Goal: Transaction & Acquisition: Purchase product/service

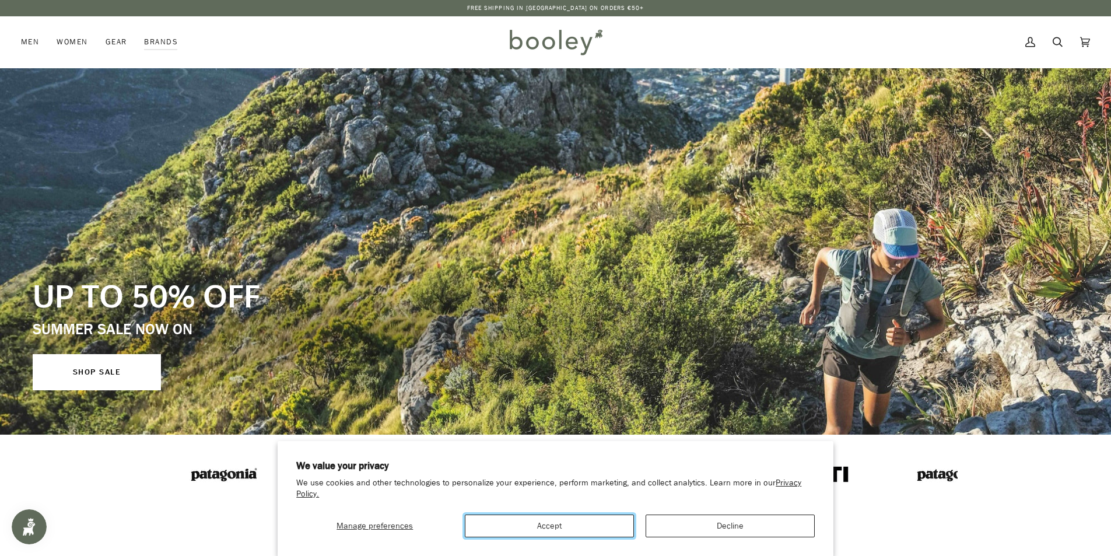
click at [548, 523] on button "Accept" at bounding box center [549, 526] width 169 height 23
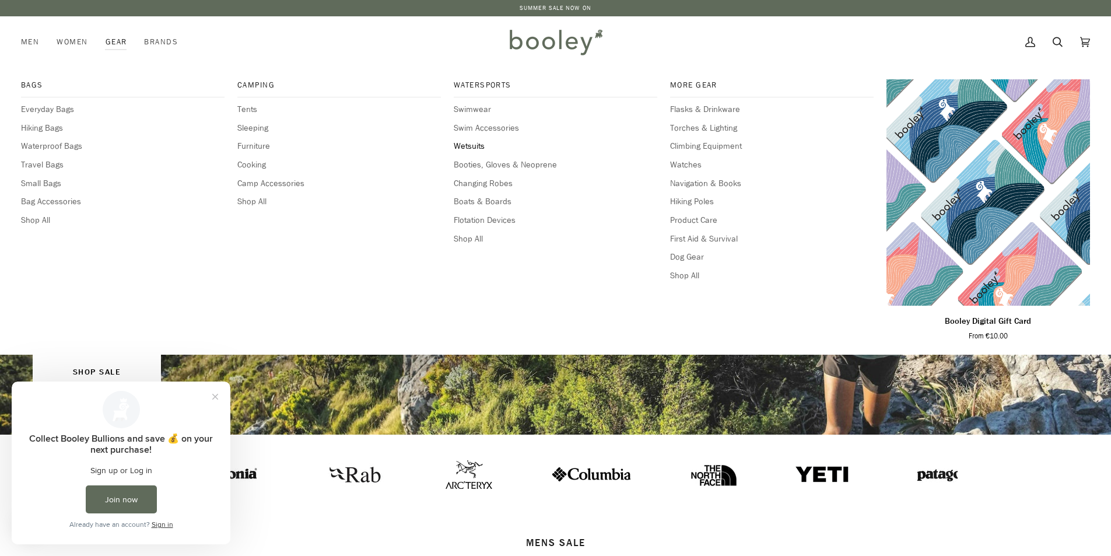
click at [467, 146] on span "Wetsuits" at bounding box center [556, 146] width 204 height 13
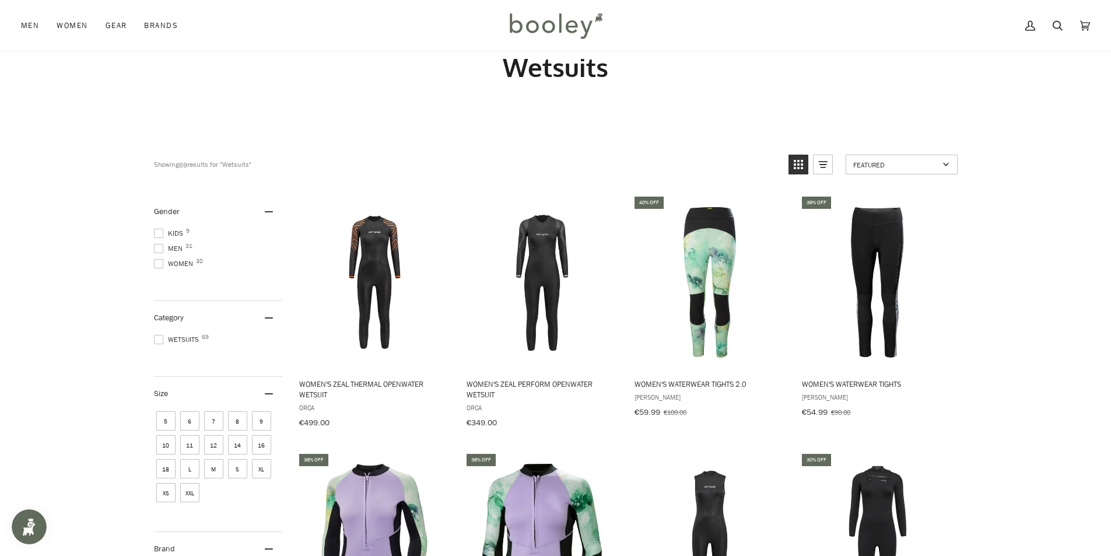
scroll to position [58, 0]
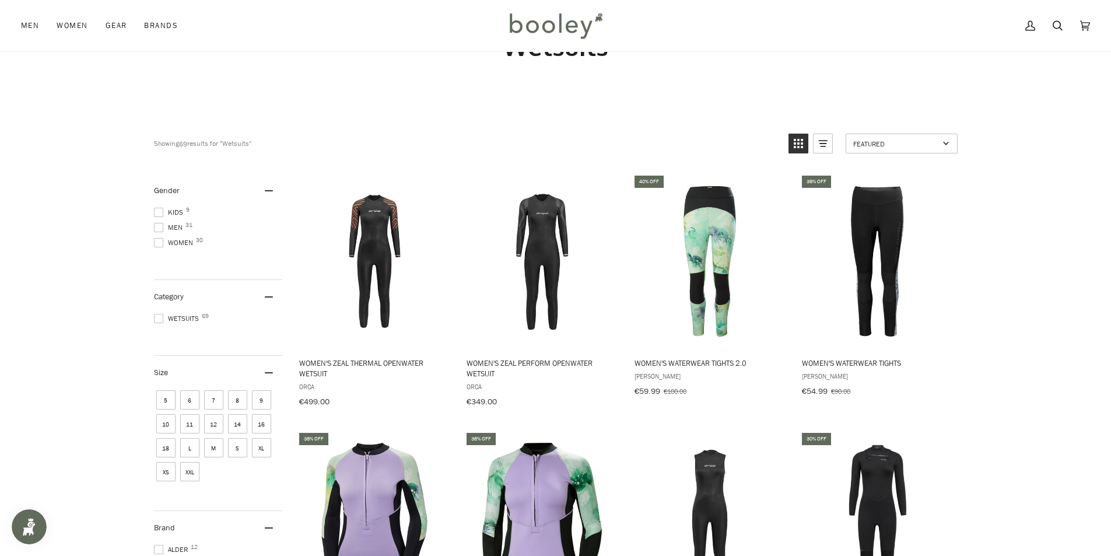
click at [155, 214] on span at bounding box center [158, 212] width 9 height 9
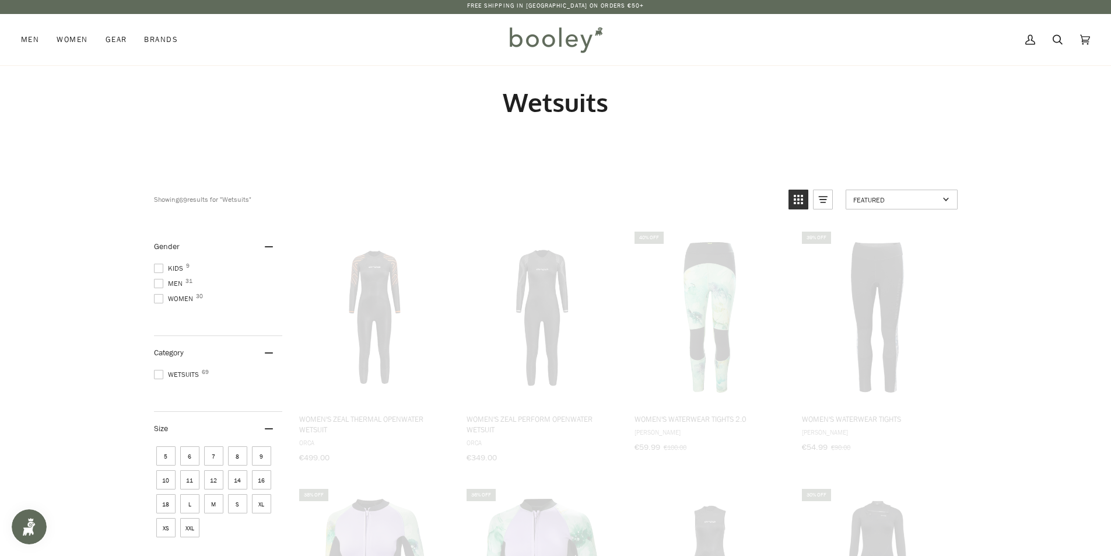
scroll to position [0, 0]
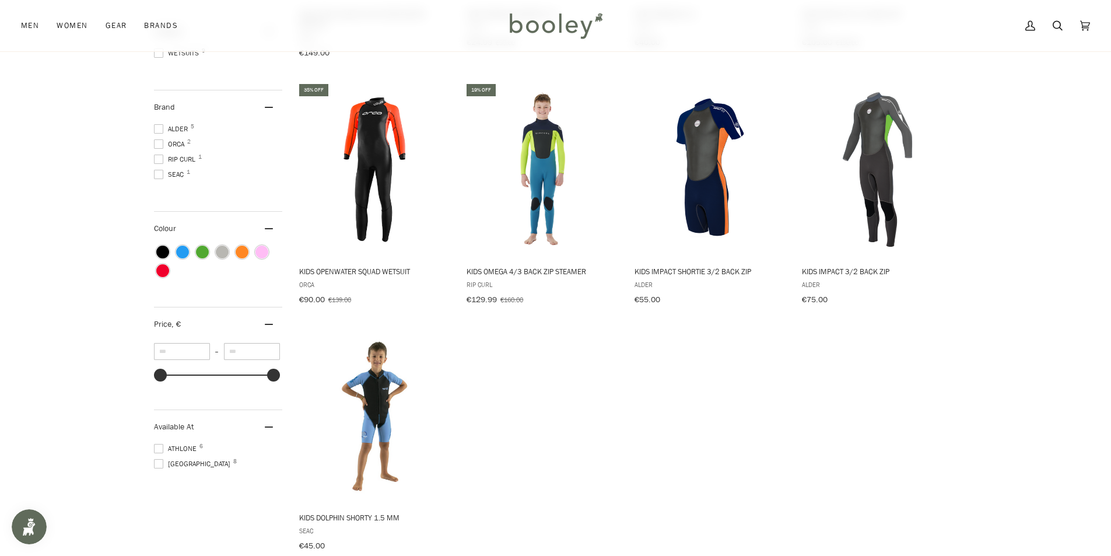
scroll to position [350, 0]
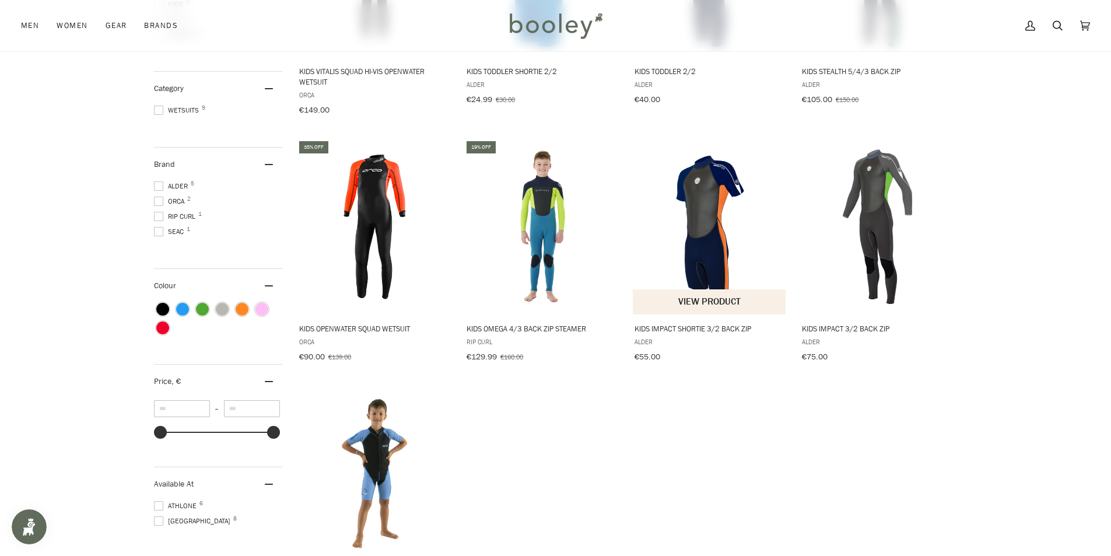
click at [703, 245] on img "Kids Impact Shortie 3/2 Back Zip" at bounding box center [710, 226] width 155 height 155
click at [373, 452] on img "Kids Dolphin Shorty 1.5 mm" at bounding box center [375, 473] width 155 height 155
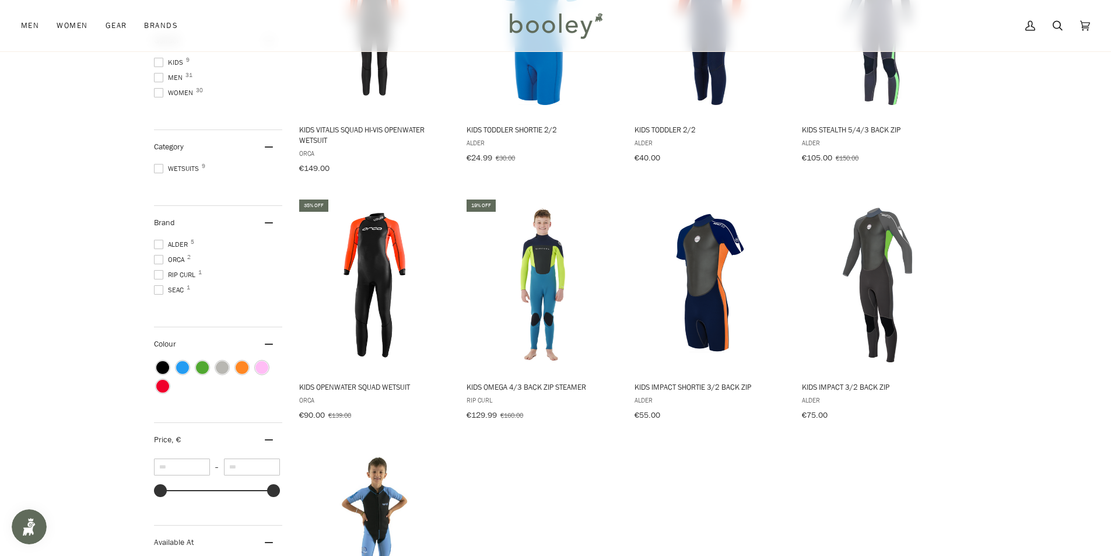
scroll to position [233, 0]
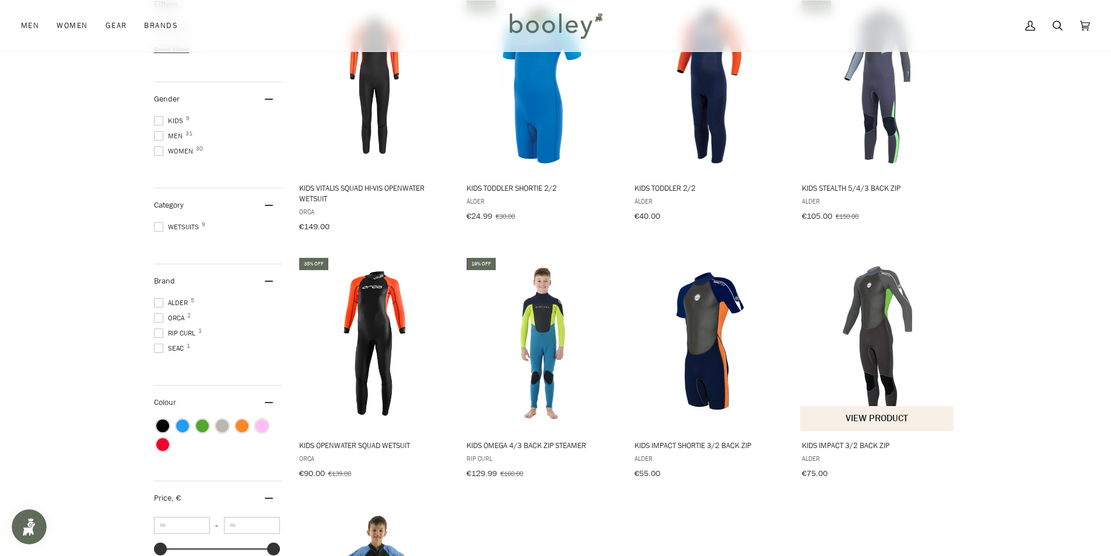
click at [883, 318] on img "Kids Impact 3/2 Back Zip" at bounding box center [877, 343] width 155 height 155
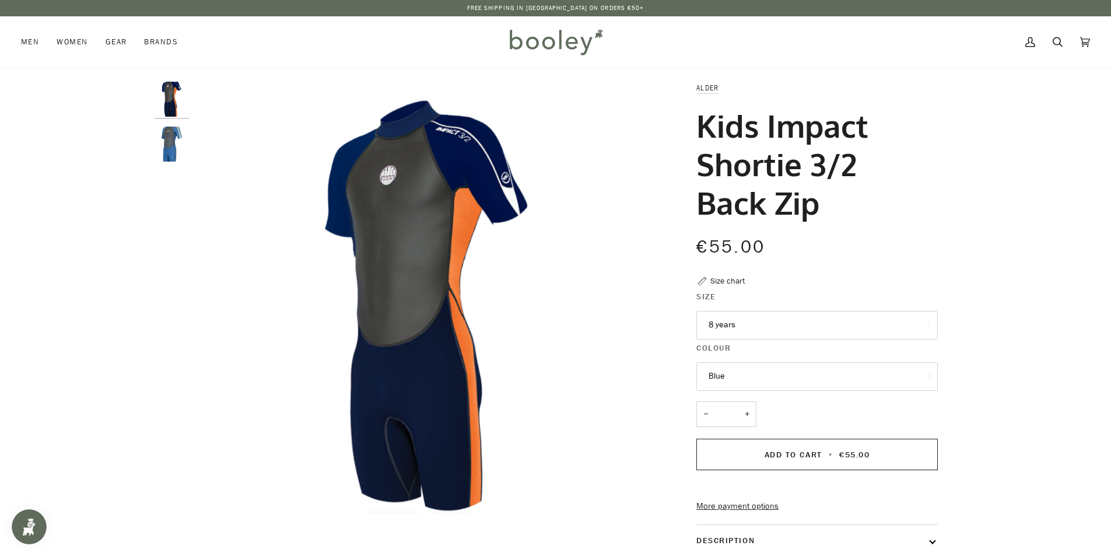
click at [753, 322] on button "8 years" at bounding box center [818, 325] width 242 height 29
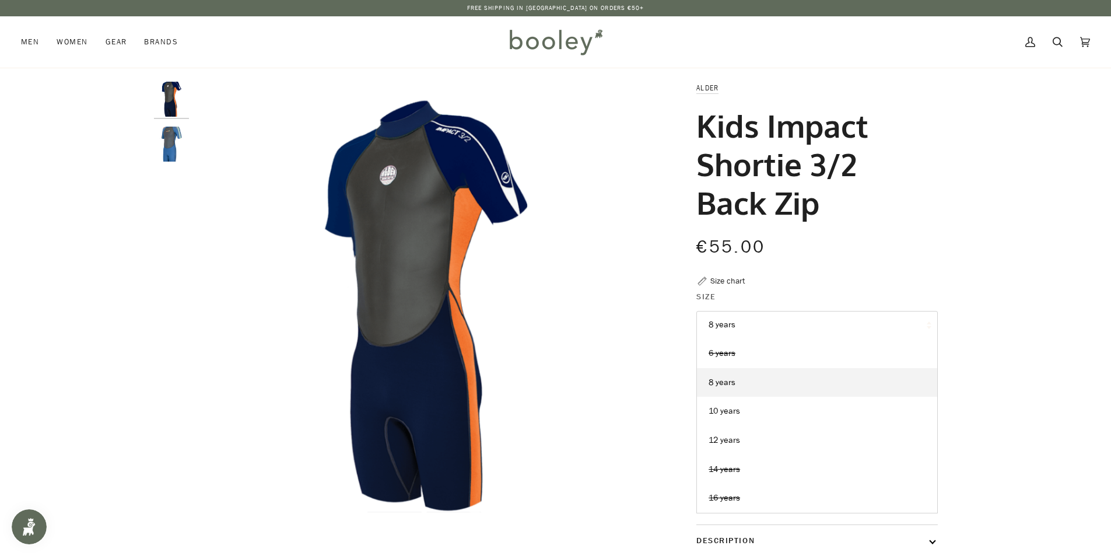
click at [997, 309] on div "Zoom Zoom Previous" at bounding box center [555, 408] width 1111 height 653
